Goal: Check status: Check status

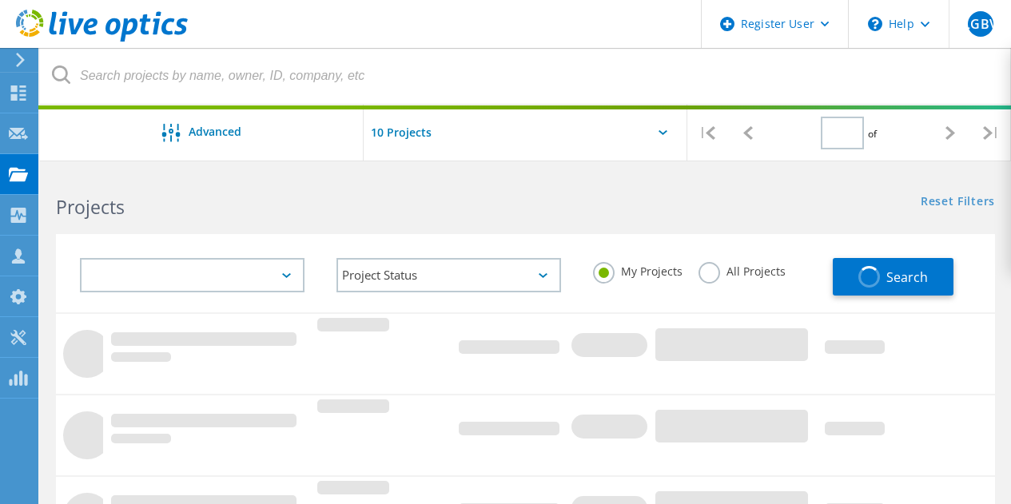
type input "1"
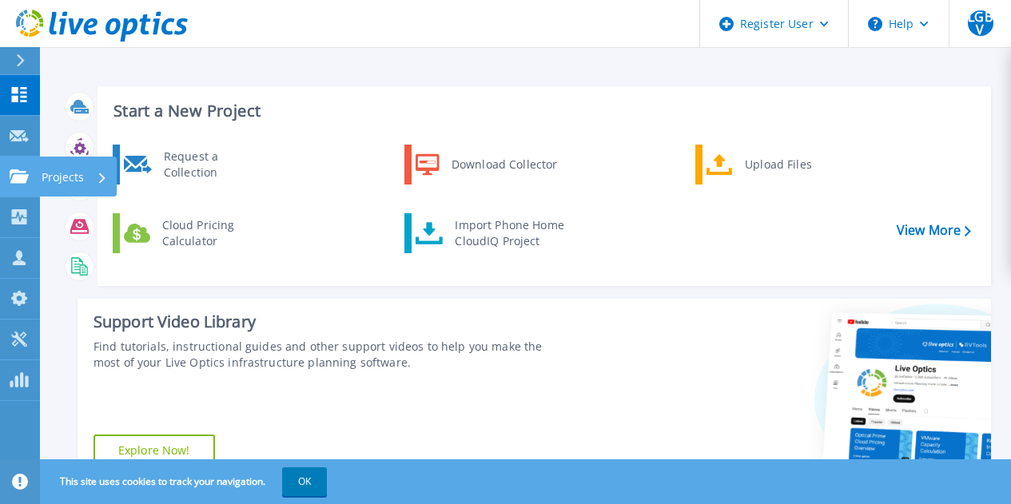
click at [26, 165] on link "Projects Projects" at bounding box center [20, 177] width 40 height 41
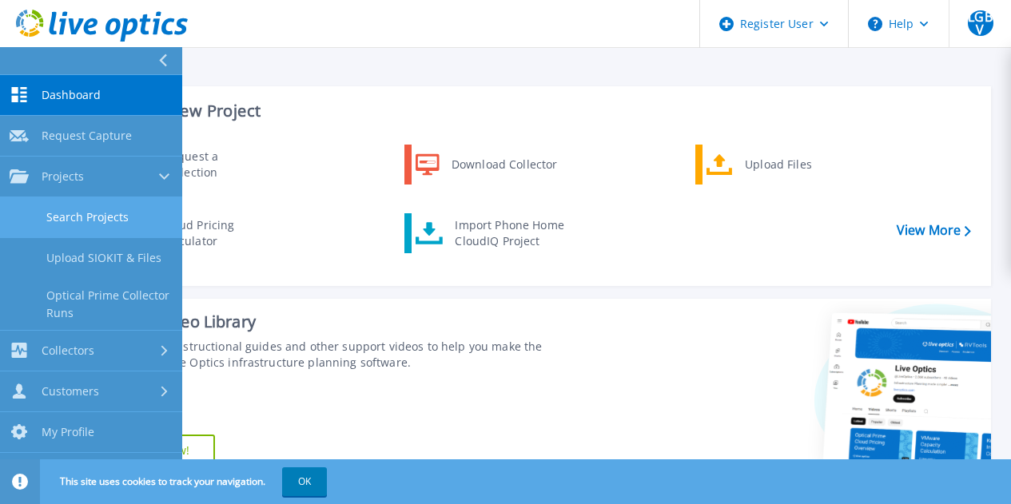
click at [86, 211] on link "Search Projects" at bounding box center [91, 217] width 182 height 41
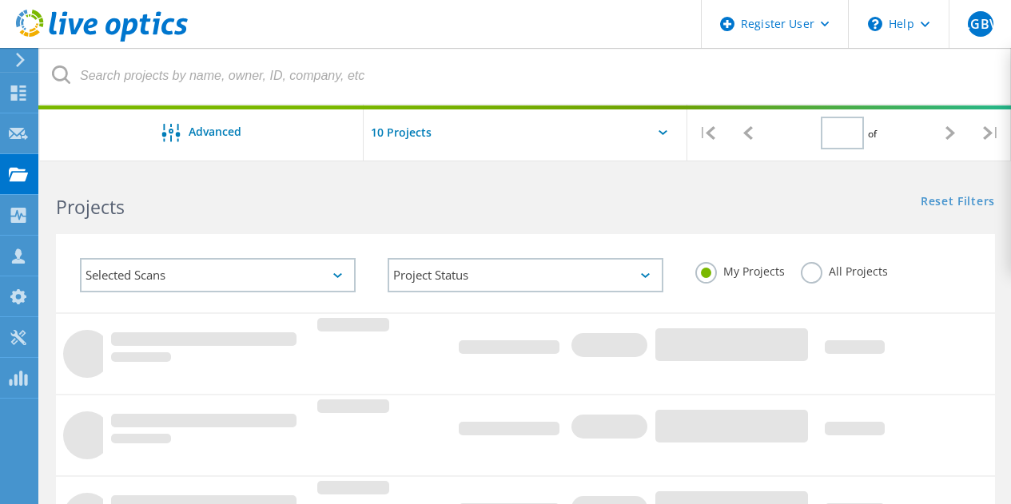
type input "1"
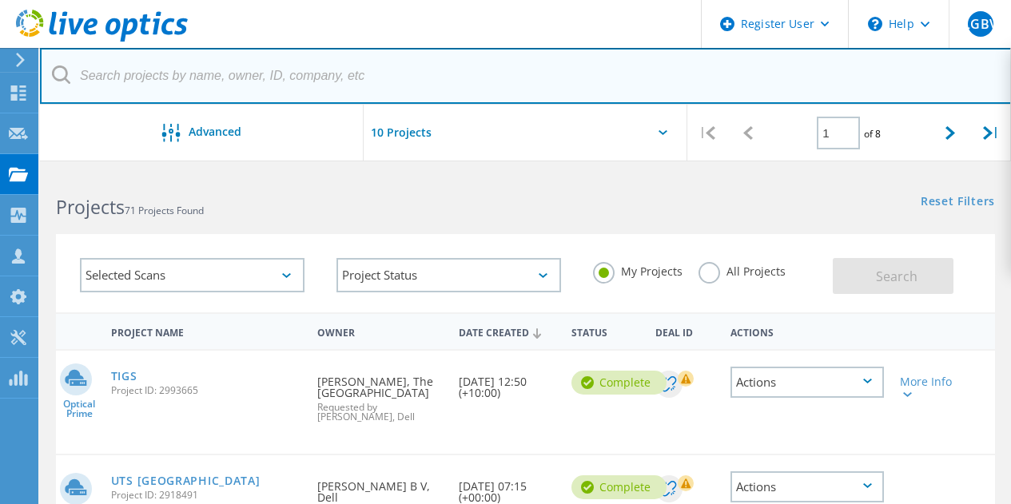
click at [343, 77] on input "text" at bounding box center [526, 76] width 972 height 56
paste input "1451395"
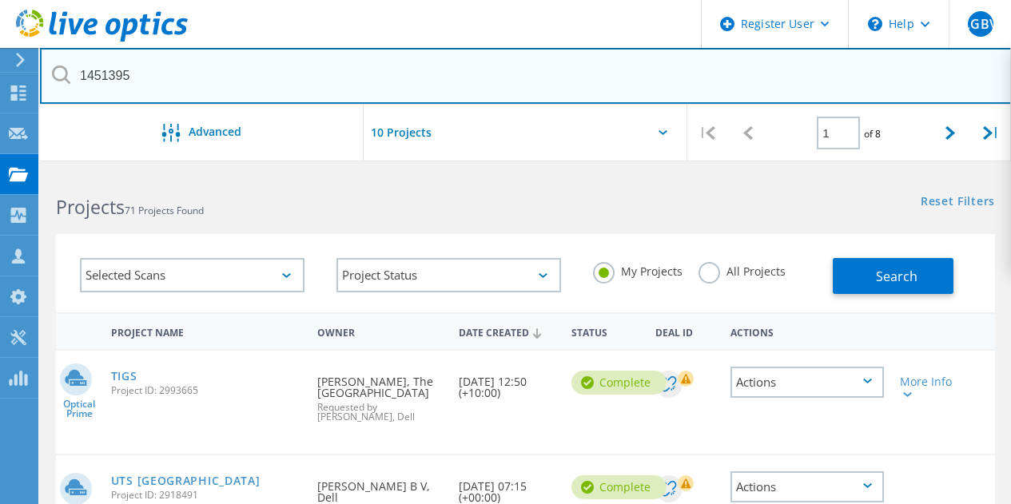
type input "1451395"
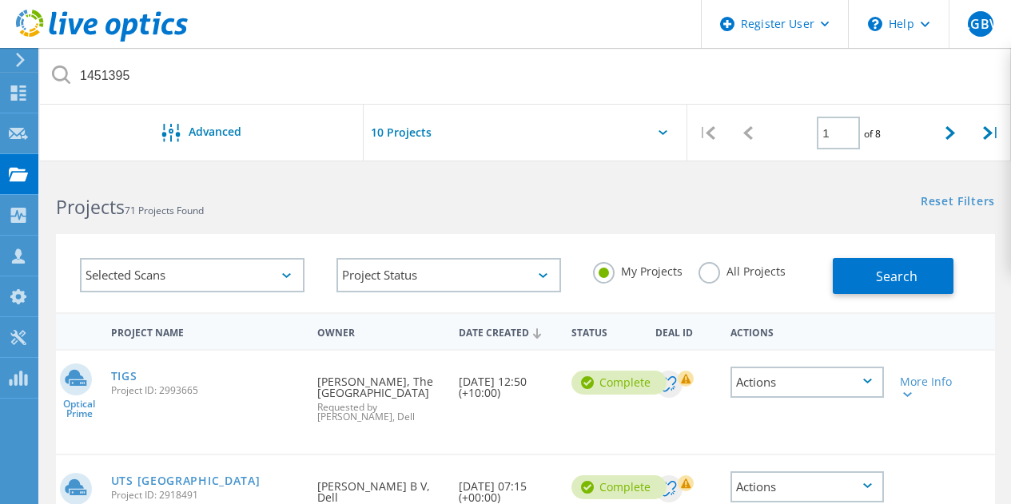
drag, startPoint x: 698, startPoint y: 255, endPoint x: 704, endPoint y: 267, distance: 13.6
click at [704, 267] on div "My Projects All Projects" at bounding box center [705, 271] width 257 height 59
click at [704, 267] on label "All Projects" at bounding box center [742, 269] width 87 height 15
click at [0, 0] on input "All Projects" at bounding box center [0, 0] width 0 height 0
click at [902, 261] on button "Search" at bounding box center [893, 276] width 121 height 36
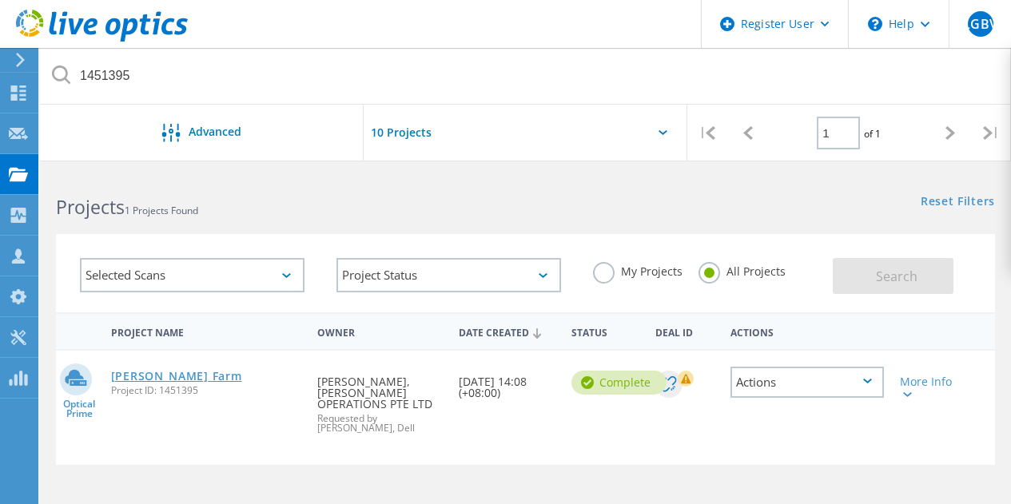
click at [197, 382] on link "[PERSON_NAME] Farm" at bounding box center [176, 376] width 131 height 11
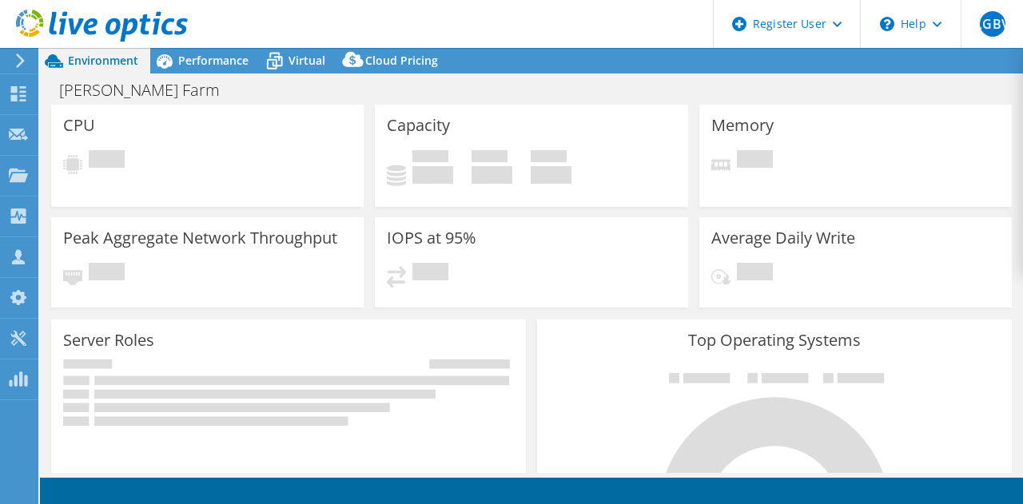
select select "USD"
select select "[GEOGRAPHIC_DATA]"
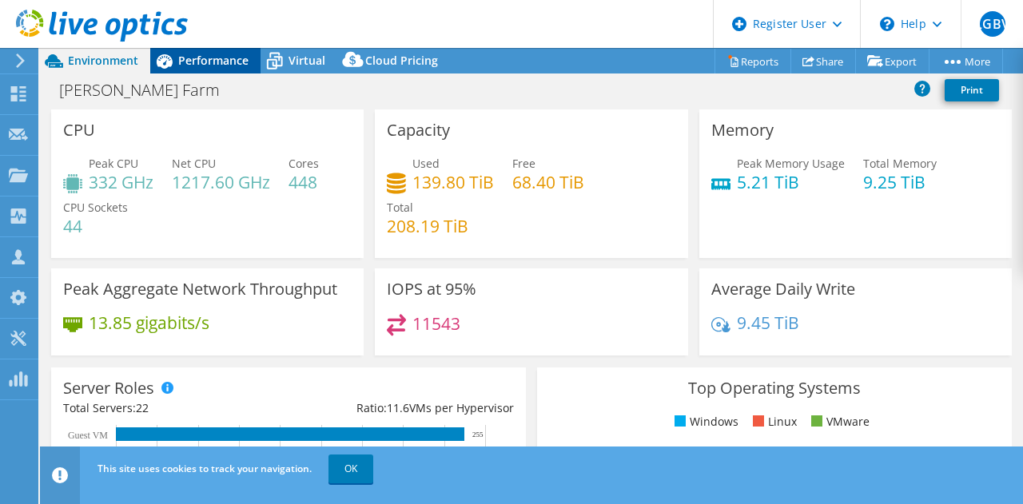
click at [225, 63] on span "Performance" at bounding box center [213, 60] width 70 height 15
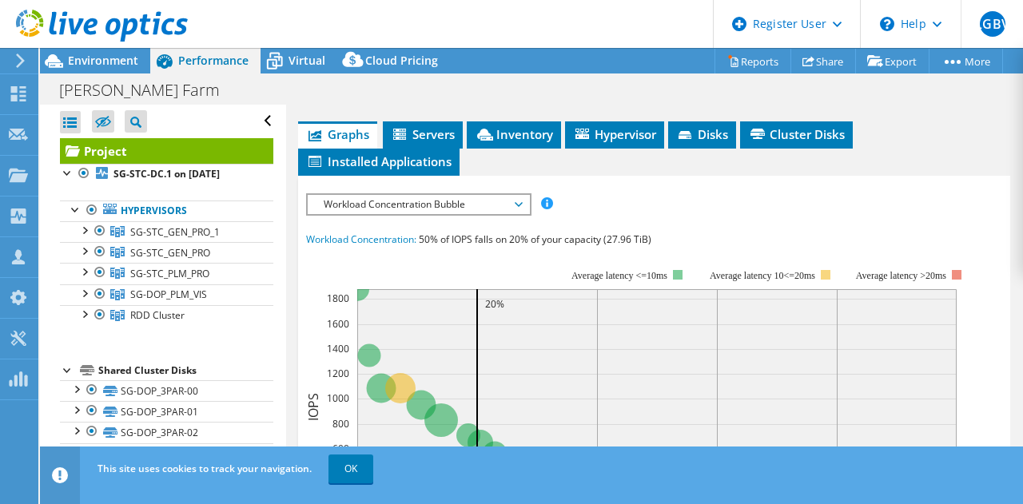
scroll to position [452, 0]
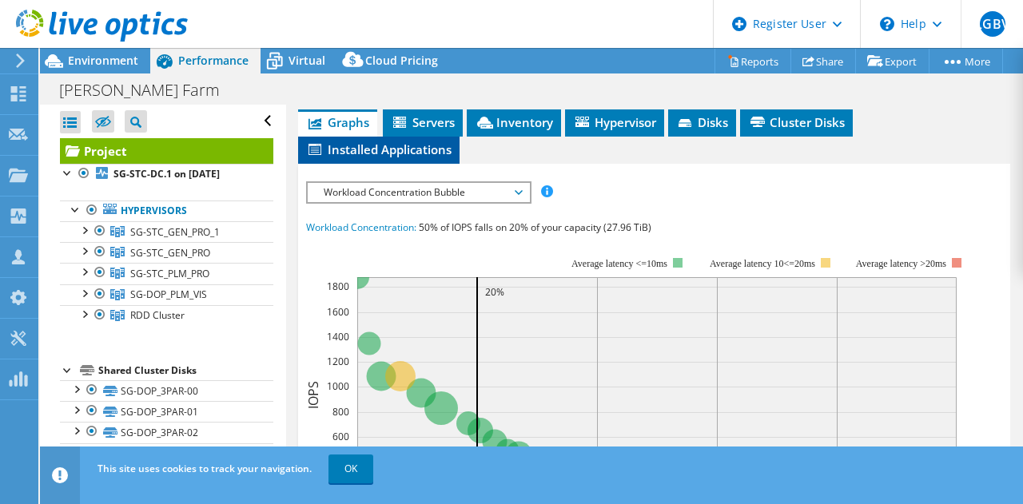
click at [418, 145] on span "Installed Applications" at bounding box center [378, 150] width 145 height 16
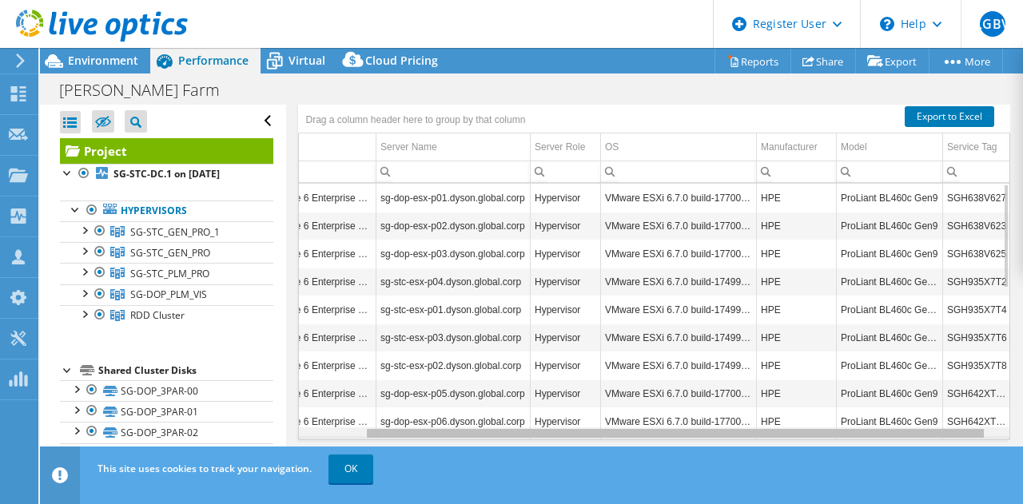
scroll to position [0, 0]
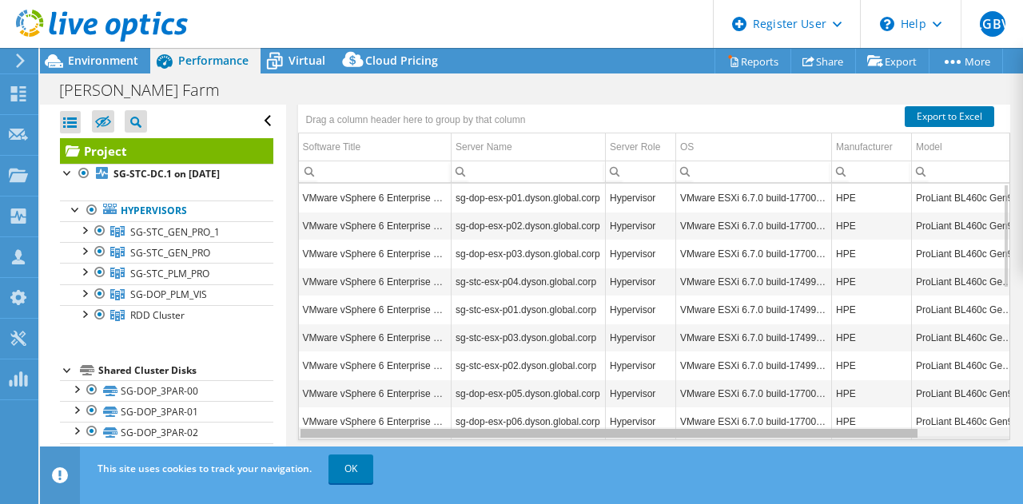
drag, startPoint x: 882, startPoint y: 430, endPoint x: 851, endPoint y: 429, distance: 31.2
click at [851, 429] on body "LGBV Dell User [PERSON_NAME] B V [PERSON_NAME][EMAIL_ADDRESS][DOMAIN_NAME] Dell…" at bounding box center [511, 252] width 1023 height 504
